Goal: Task Accomplishment & Management: Complete application form

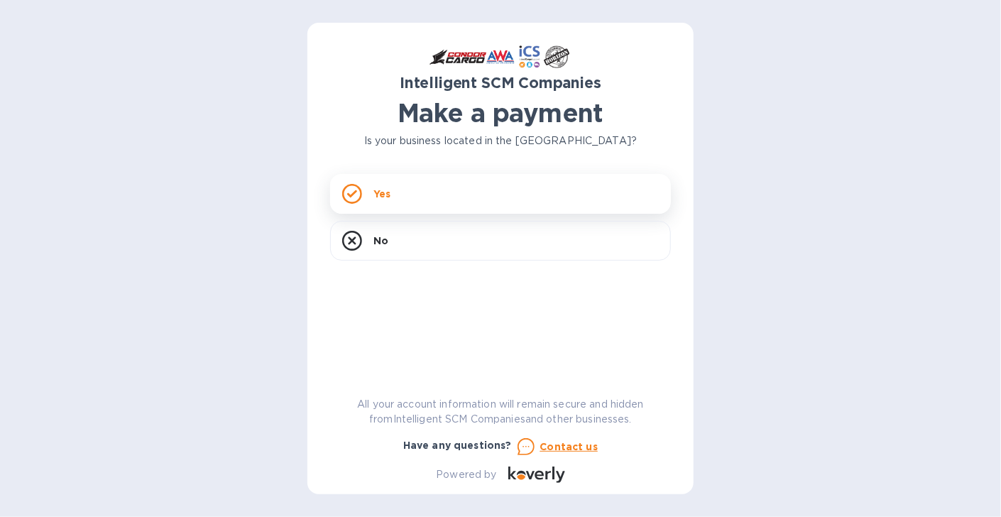
click at [392, 190] on div "Yes" at bounding box center [500, 194] width 341 height 40
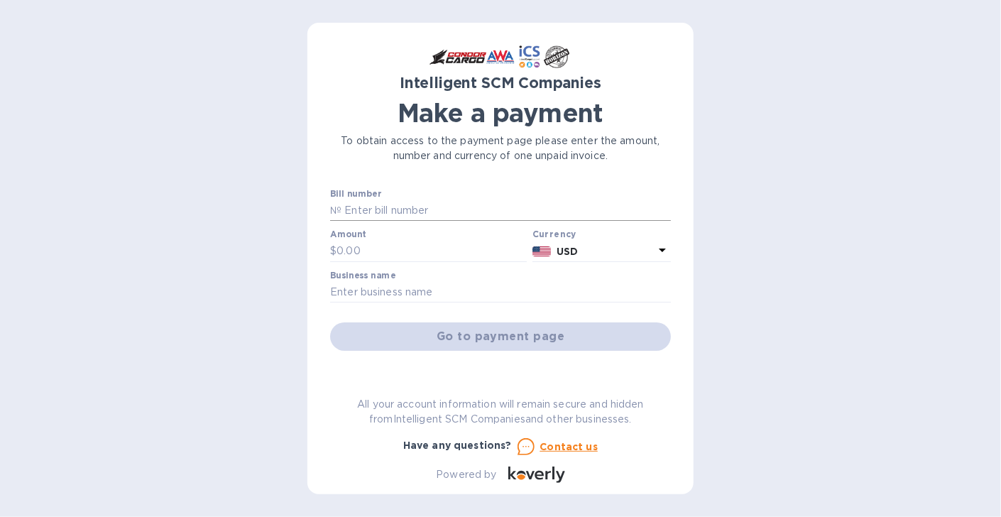
click at [409, 211] on input "text" at bounding box center [505, 210] width 329 height 21
type input "S00517397"
click at [375, 249] on input "text" at bounding box center [431, 251] width 190 height 21
type input "229"
click at [385, 287] on input "text" at bounding box center [500, 292] width 341 height 21
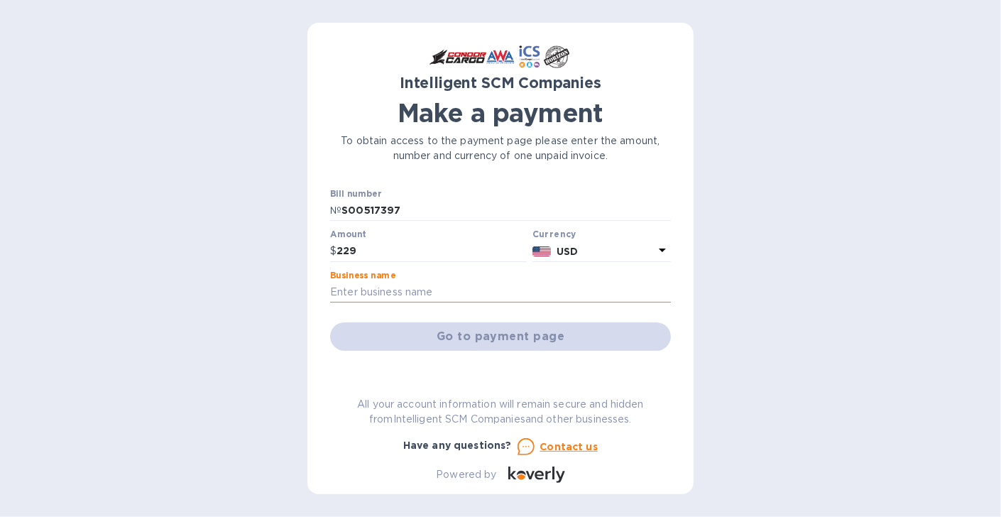
type input "Ahtna Infrastructure and Technologies"
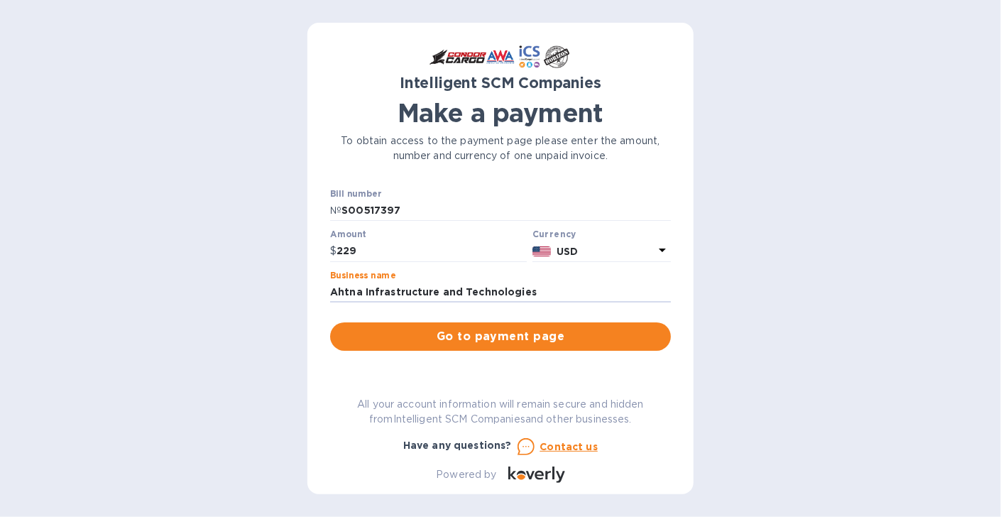
drag, startPoint x: 485, startPoint y: 334, endPoint x: 507, endPoint y: 324, distance: 23.5
click at [493, 329] on span "Go to payment page" at bounding box center [500, 336] width 318 height 17
